Goal: Check status: Check status

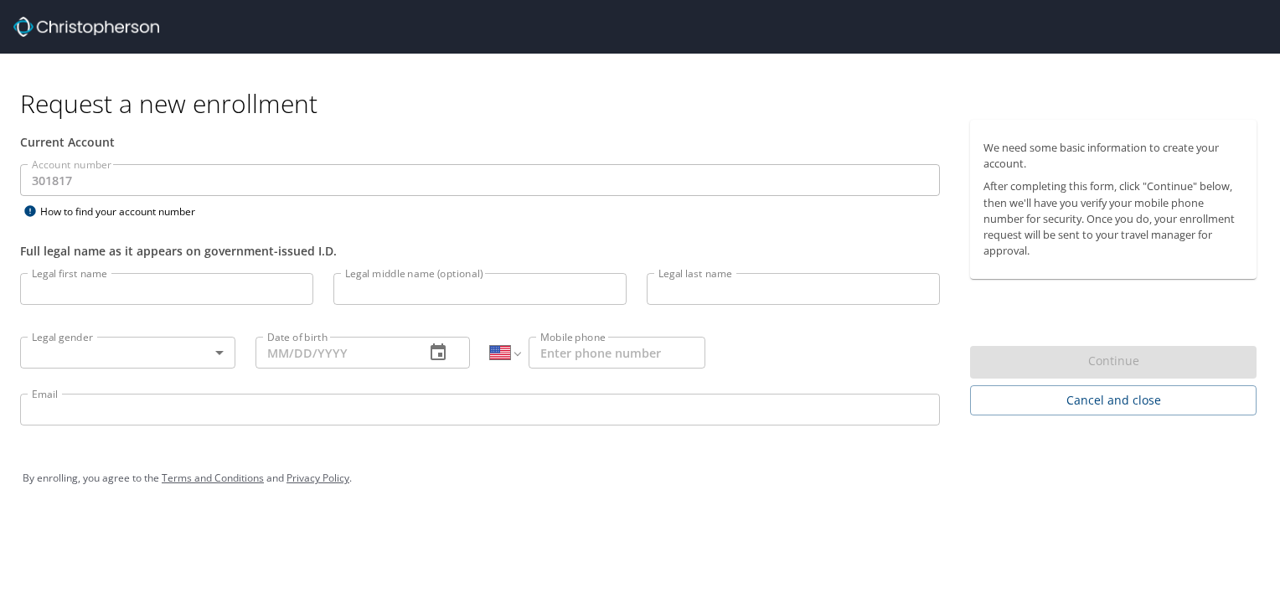
select select "US"
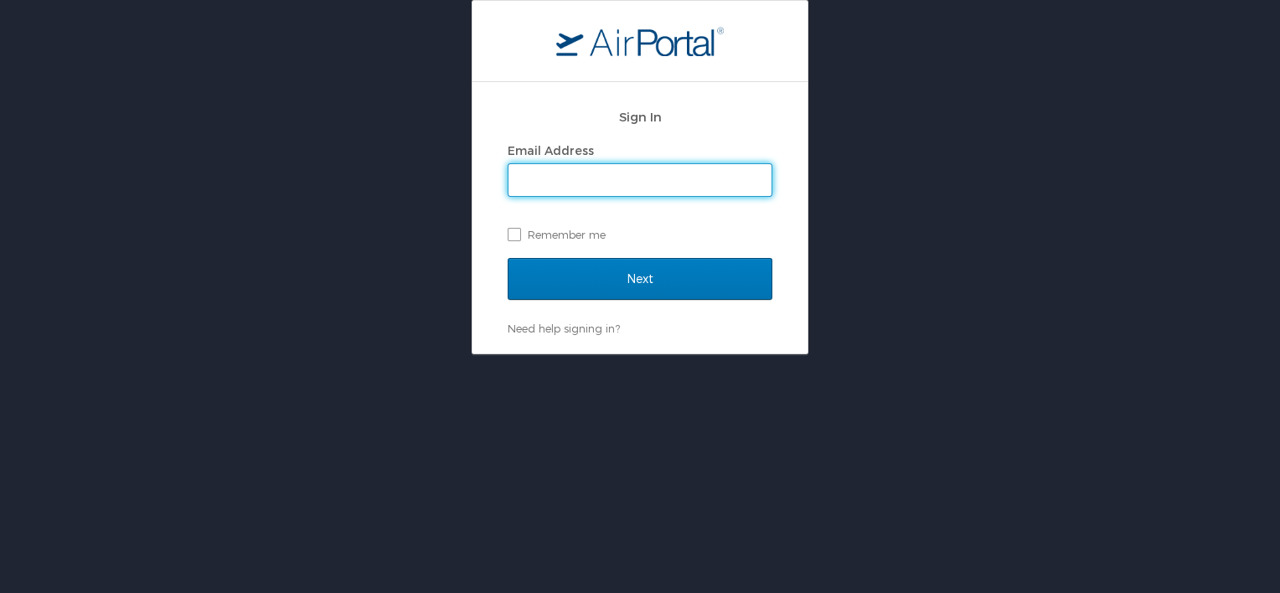
type input "jmoesser@lifewave.com"
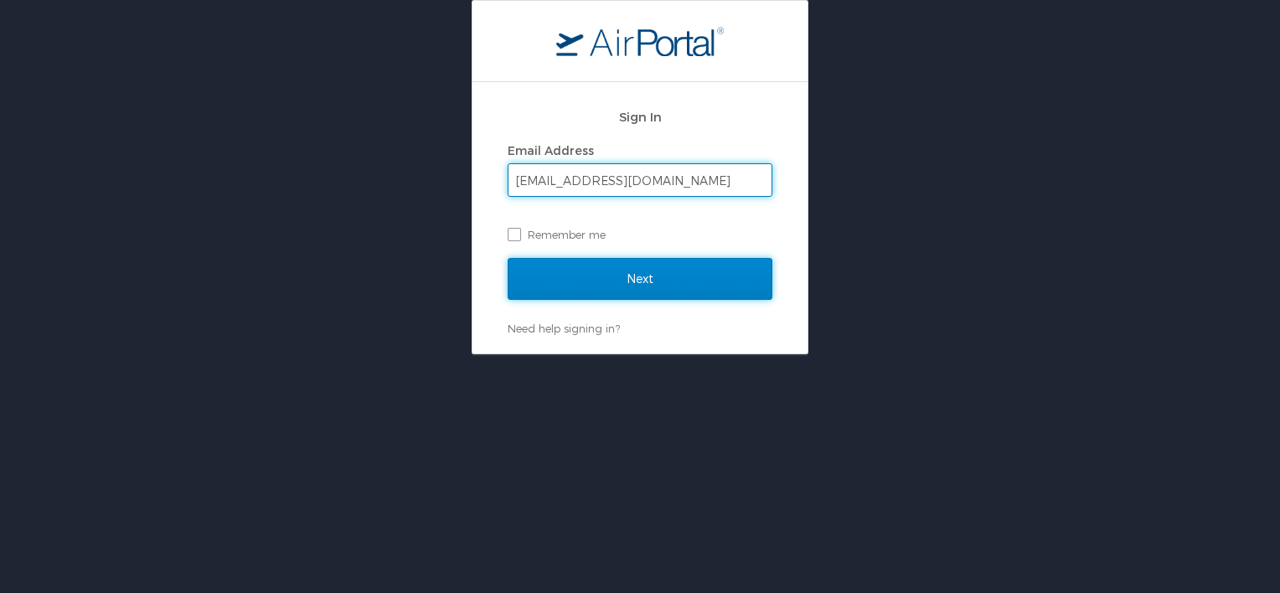
click at [594, 287] on input "Next" at bounding box center [640, 279] width 265 height 42
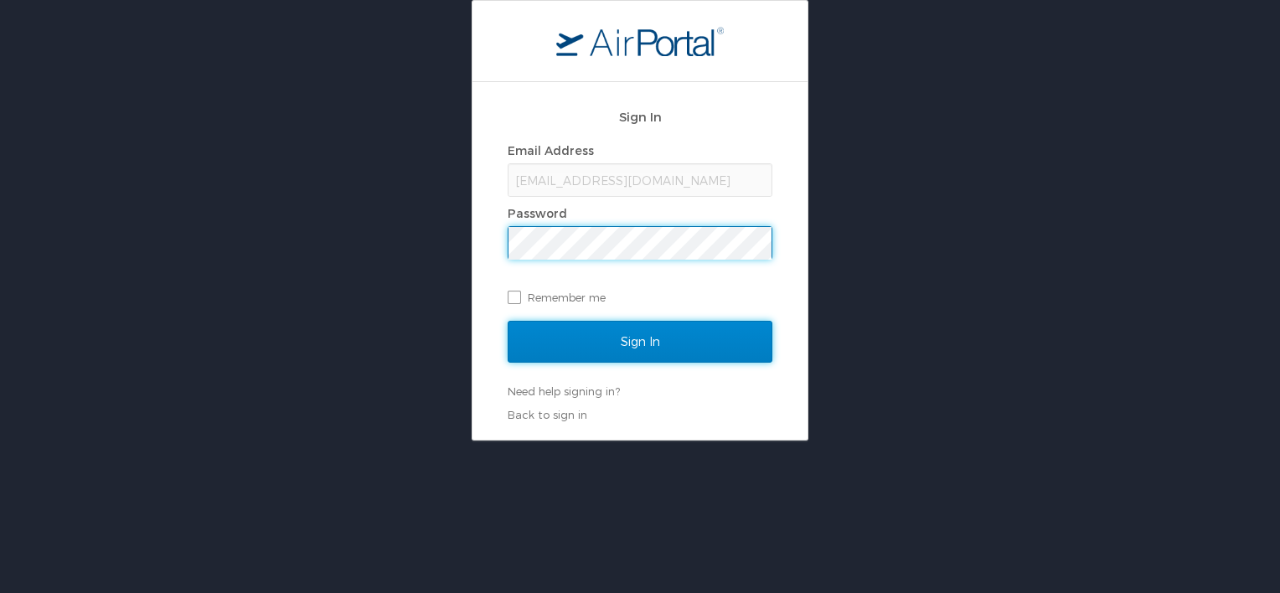
click at [627, 346] on input "Sign In" at bounding box center [640, 342] width 265 height 42
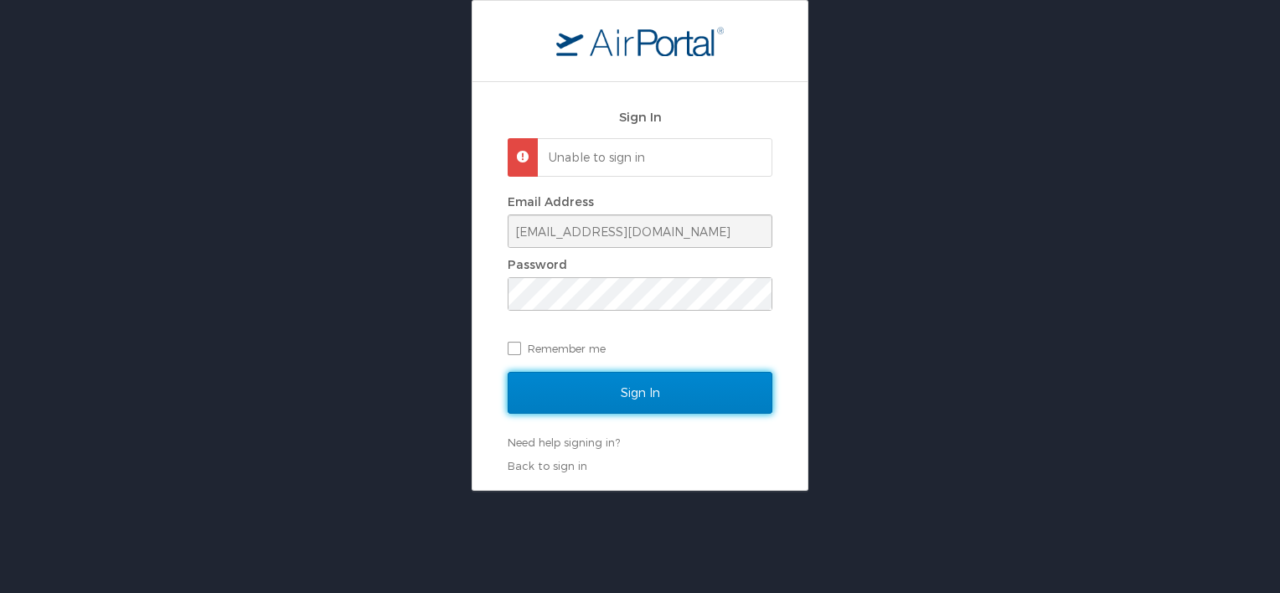
click at [581, 389] on input "Sign In" at bounding box center [640, 393] width 265 height 42
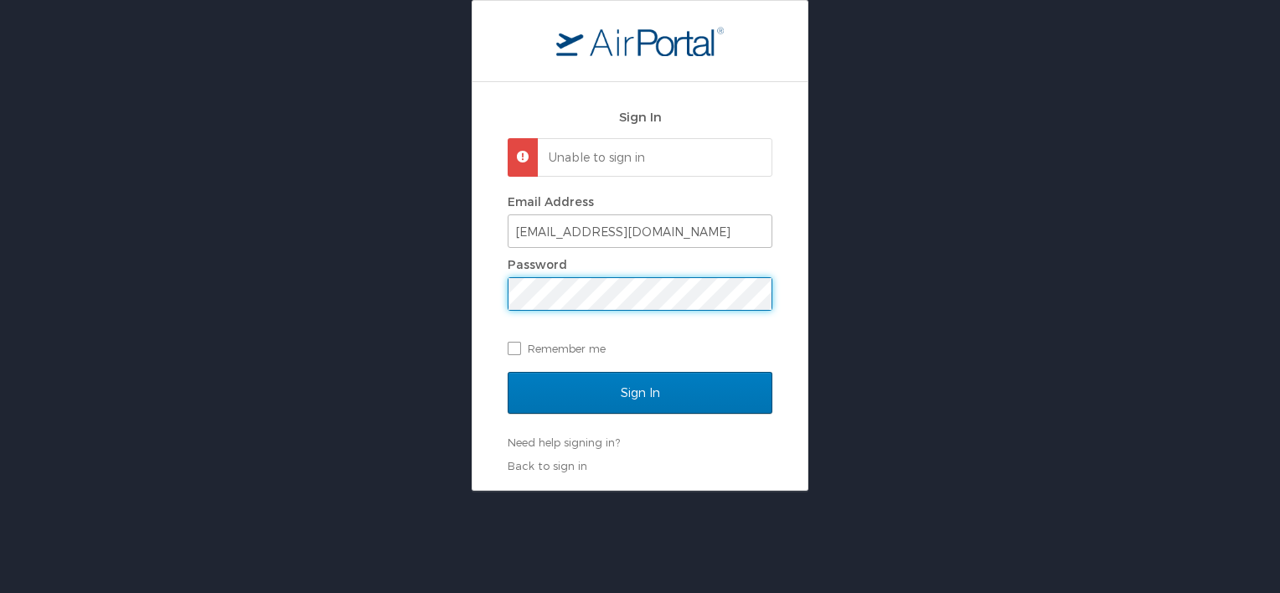
click at [508, 372] on input "Sign In" at bounding box center [640, 393] width 265 height 42
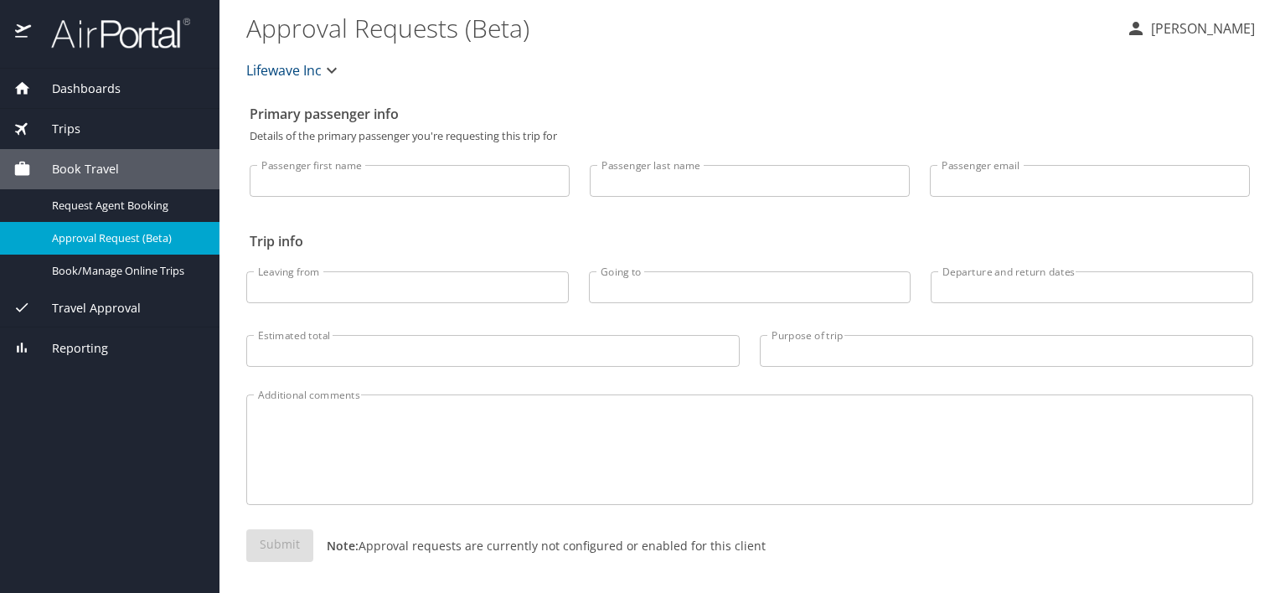
click at [60, 132] on span "Trips" at bounding box center [55, 129] width 49 height 18
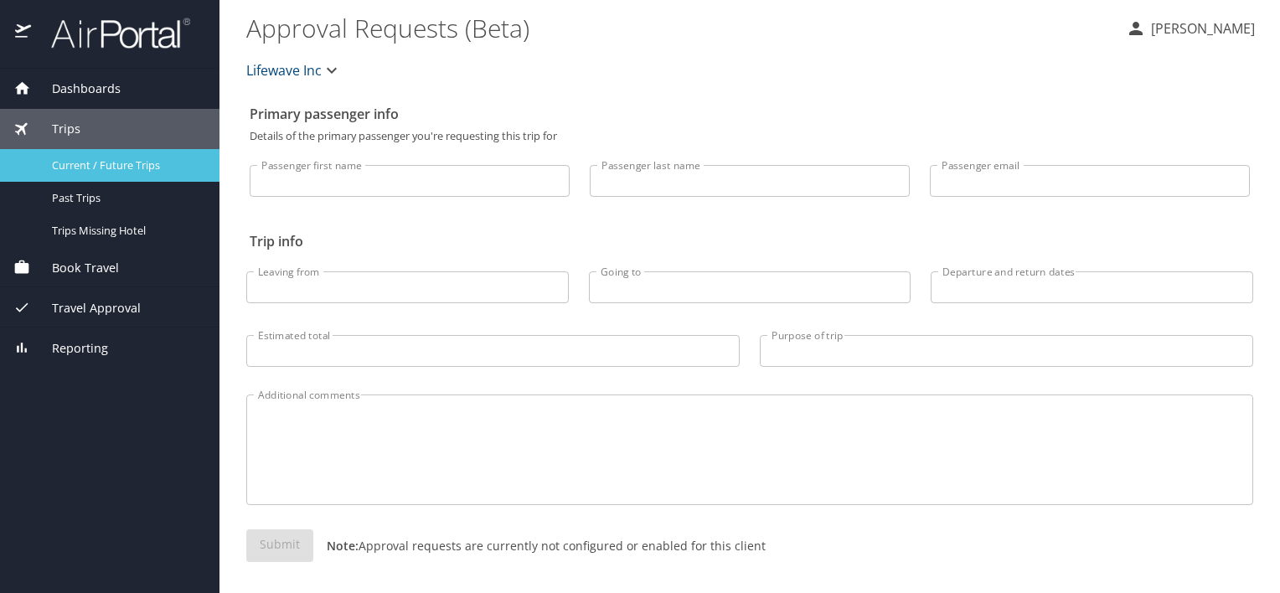
click at [97, 164] on span "Current / Future Trips" at bounding box center [125, 165] width 147 height 16
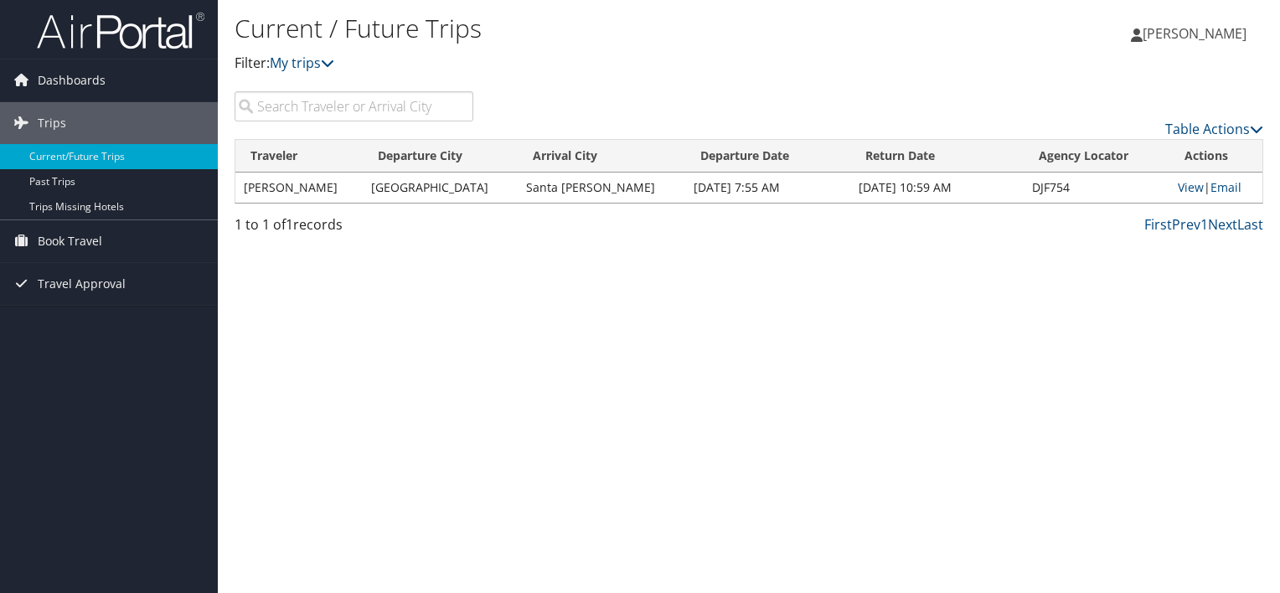
click at [407, 193] on td "[GEOGRAPHIC_DATA]" at bounding box center [440, 188] width 155 height 30
click at [961, 313] on div "Current / Future Trips Filter: My trips [PERSON_NAME] [PERSON_NAME] My Settings…" at bounding box center [749, 296] width 1062 height 593
click at [1184, 184] on link "View" at bounding box center [1191, 187] width 26 height 16
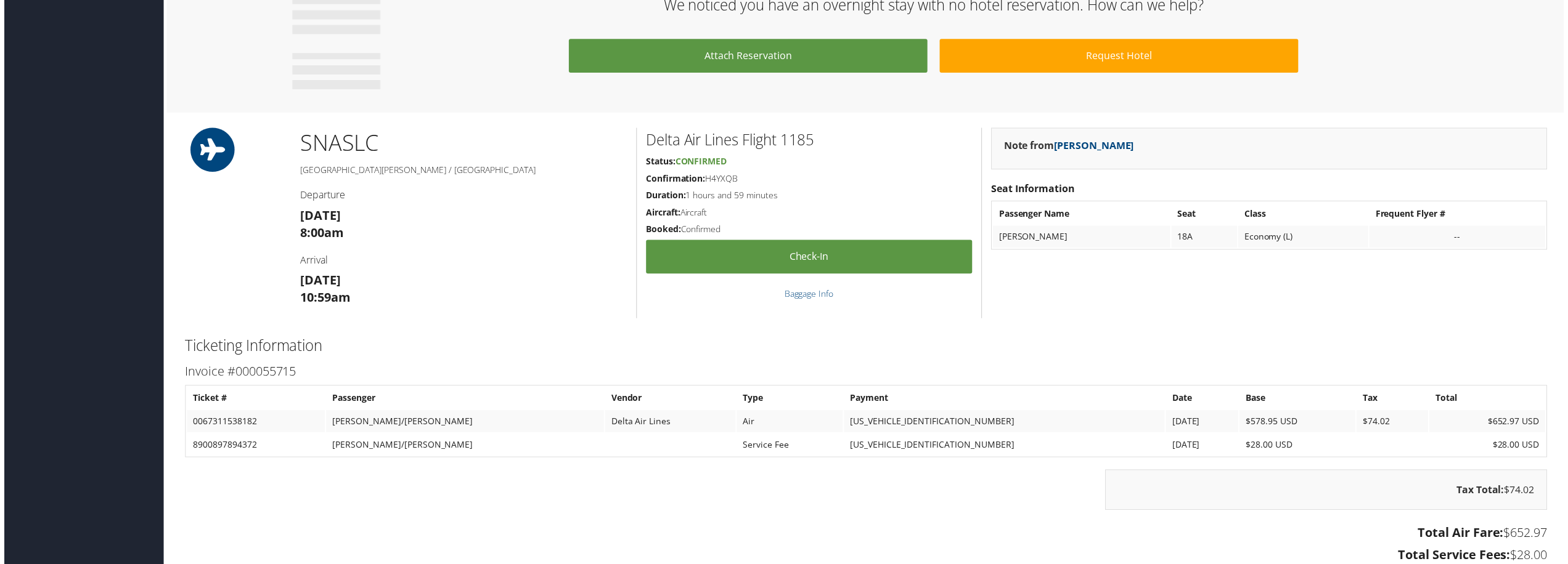
scroll to position [705, 0]
